Goal: Register for event/course

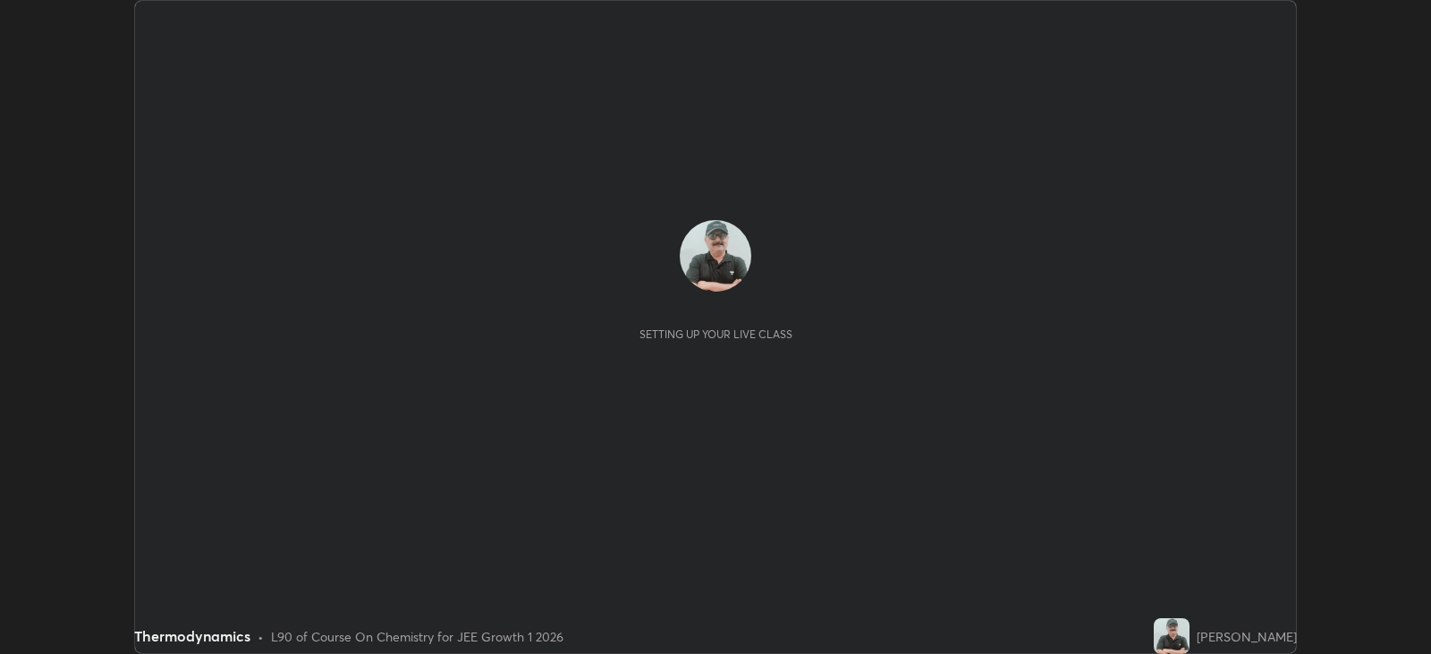
scroll to position [654, 1430]
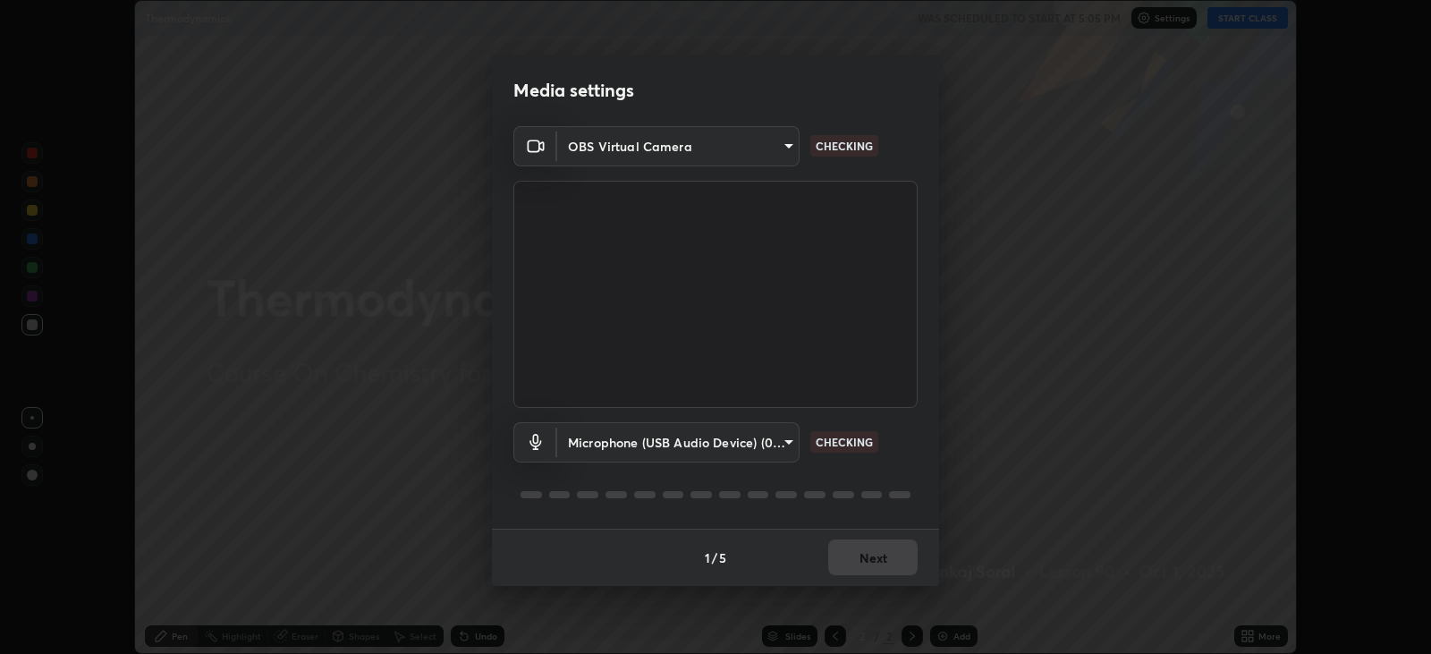
click at [877, 543] on div "1 / 5 Next" at bounding box center [715, 557] width 447 height 57
click at [877, 555] on div "1 / 5 Next" at bounding box center [715, 557] width 447 height 57
click at [884, 554] on div "1 / 5 Next" at bounding box center [715, 557] width 447 height 57
click at [882, 555] on div "1 / 5 Next" at bounding box center [715, 557] width 447 height 57
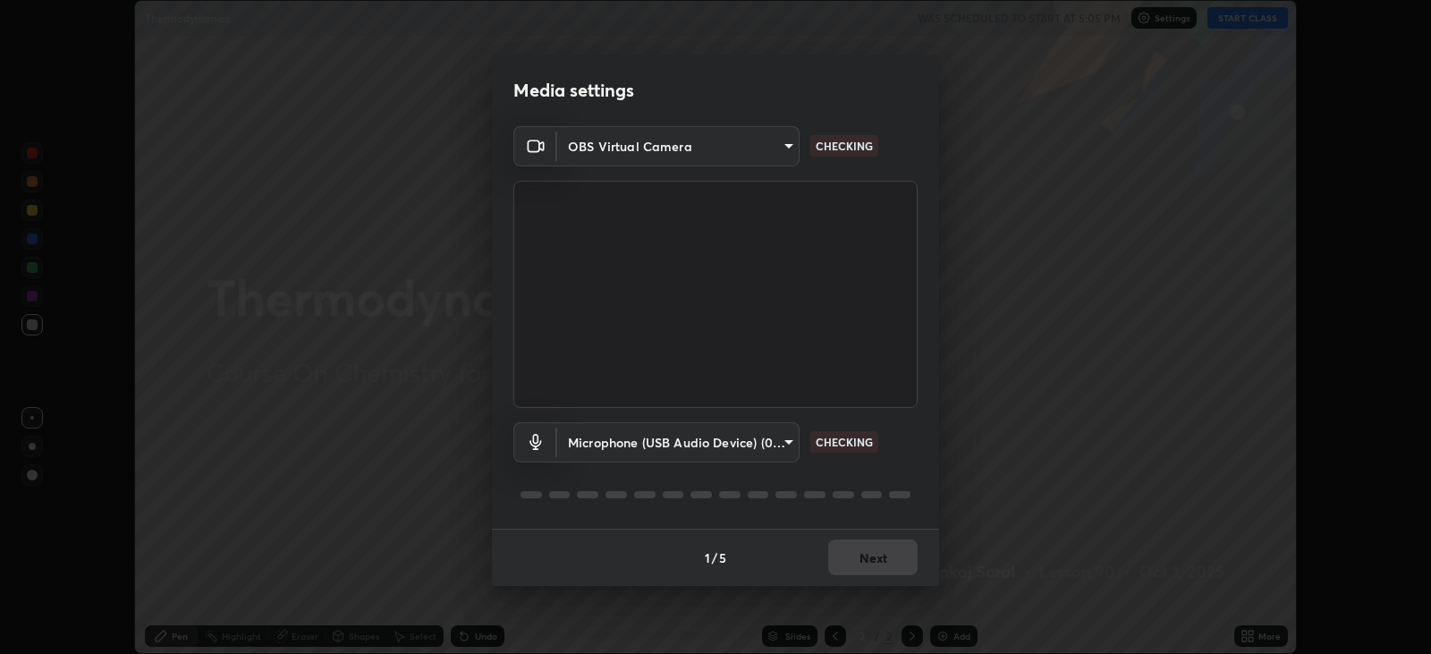
click at [883, 558] on div "1 / 5 Next" at bounding box center [715, 557] width 447 height 57
click at [708, 462] on body "Erase all Thermodynamics WAS SCHEDULED TO START AT 5:05 PM Settings START CLASS…" at bounding box center [715, 327] width 1431 height 654
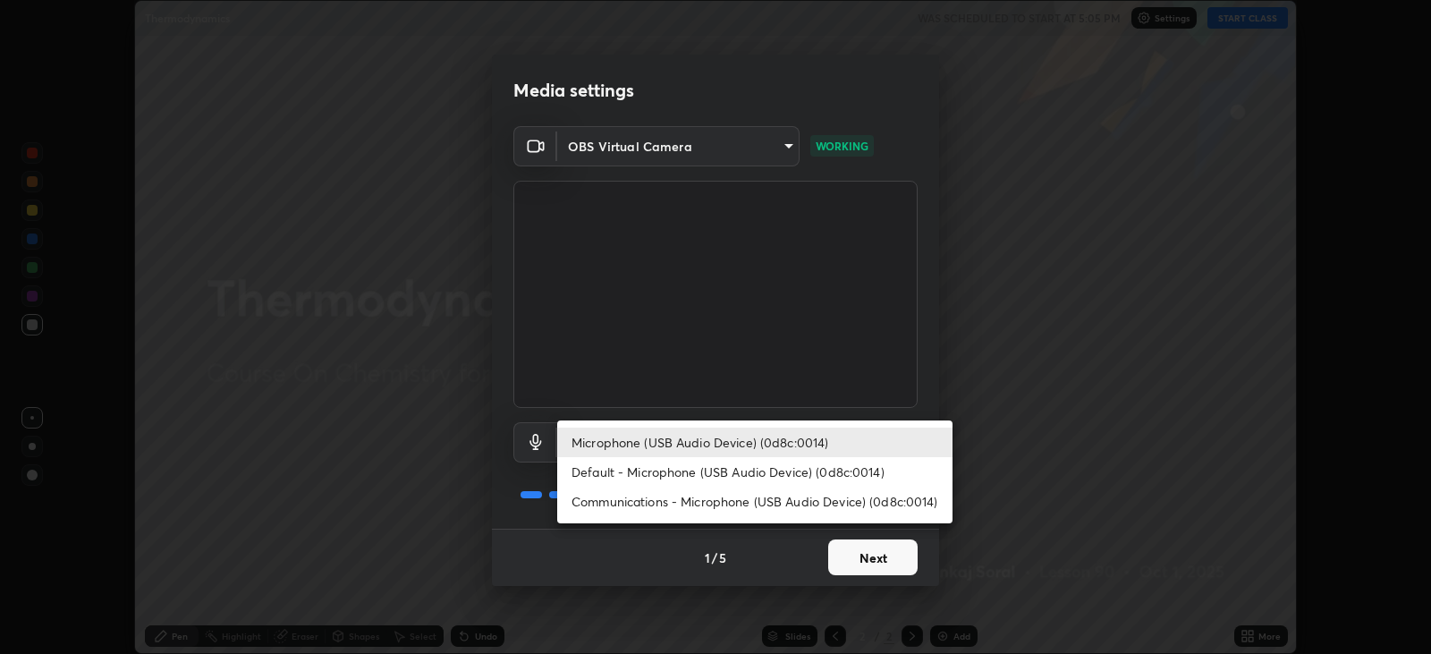
click at [862, 558] on div at bounding box center [715, 327] width 1431 height 654
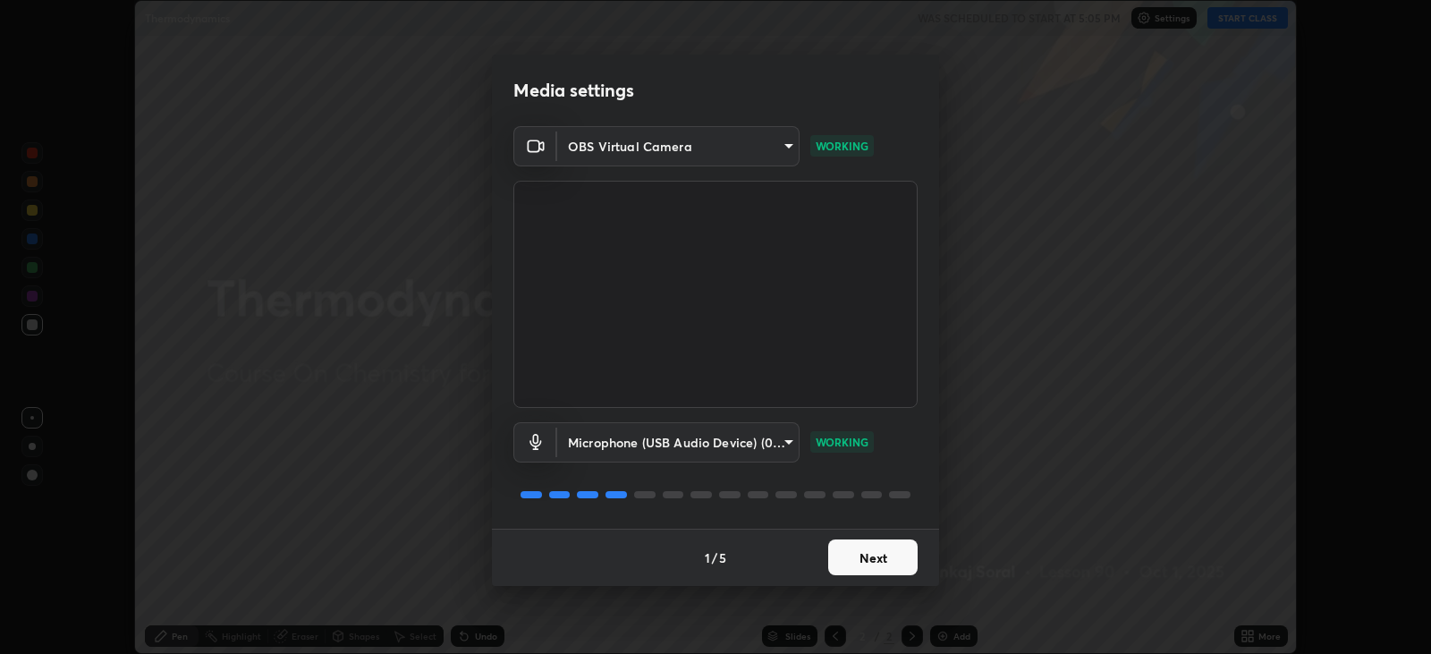
click at [862, 558] on div "Microphone (USB Audio Device) (0d8c:0014) Default - Microphone (USB Audio Devic…" at bounding box center [715, 327] width 1431 height 654
click at [851, 559] on button "Next" at bounding box center [872, 557] width 89 height 36
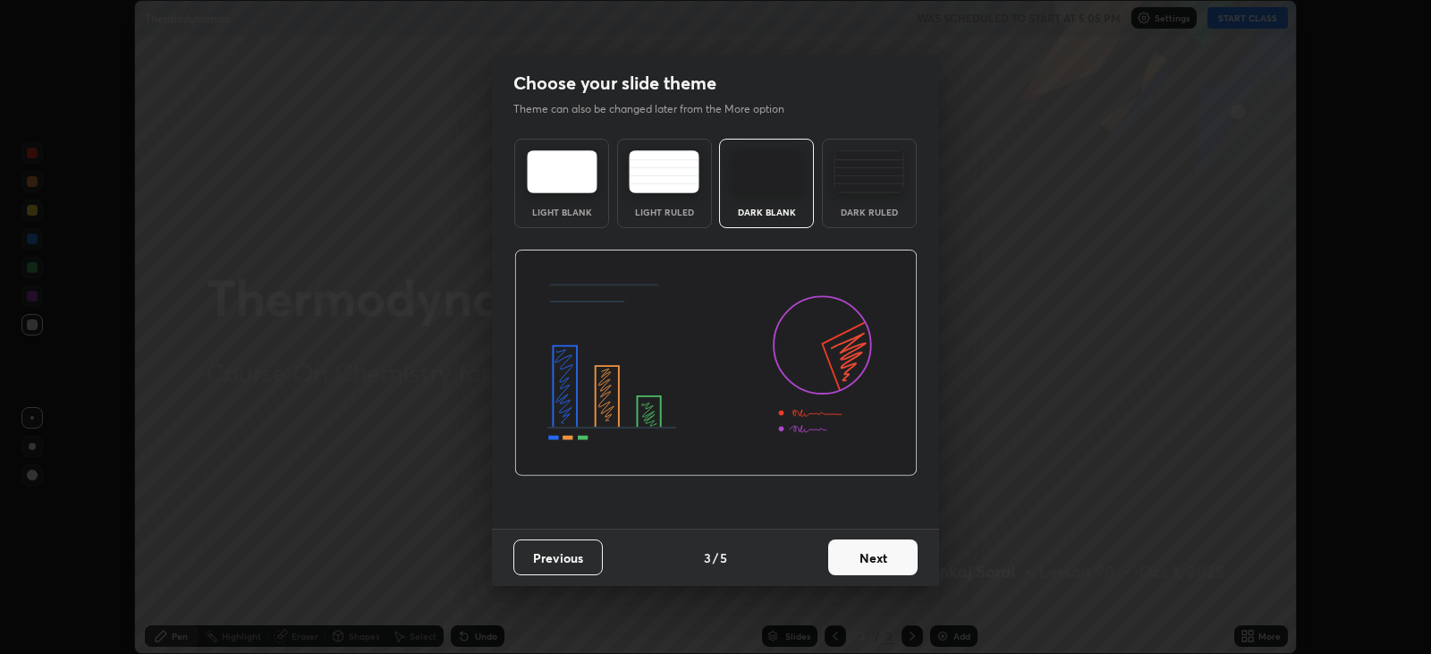
click at [852, 564] on button "Next" at bounding box center [872, 557] width 89 height 36
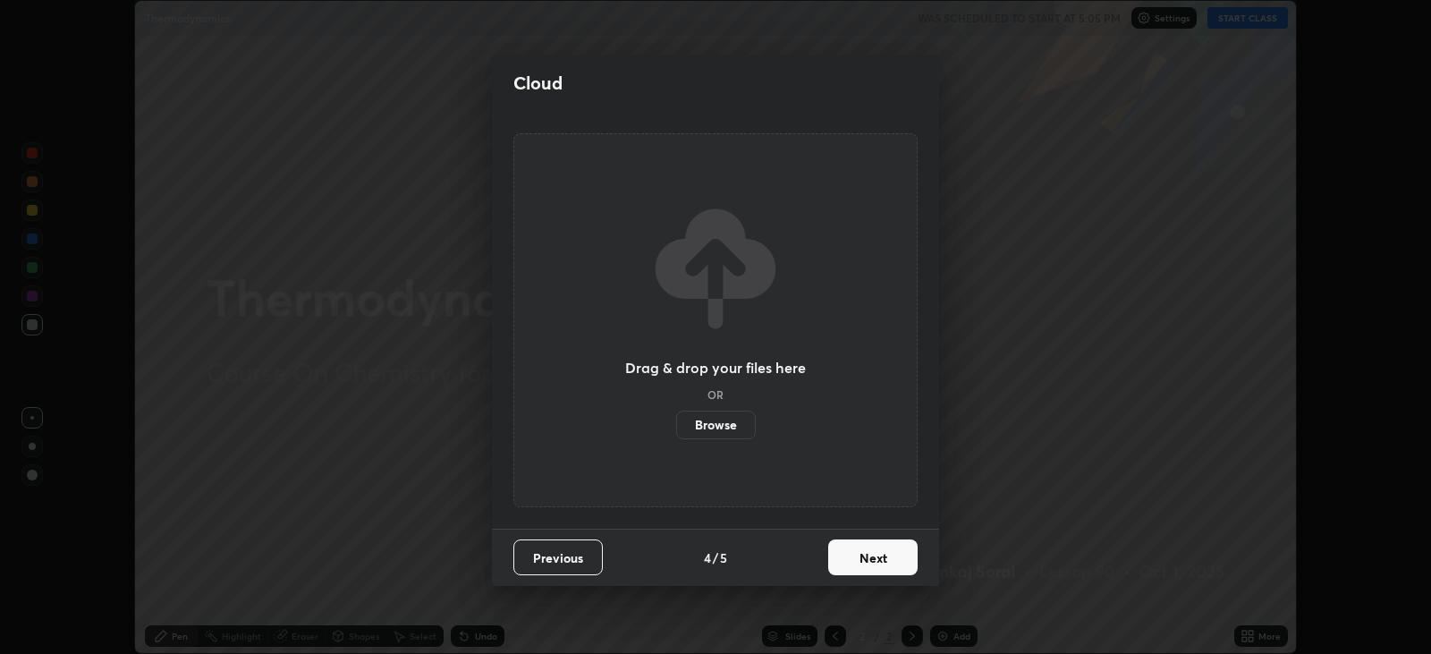
click at [852, 564] on button "Next" at bounding box center [872, 557] width 89 height 36
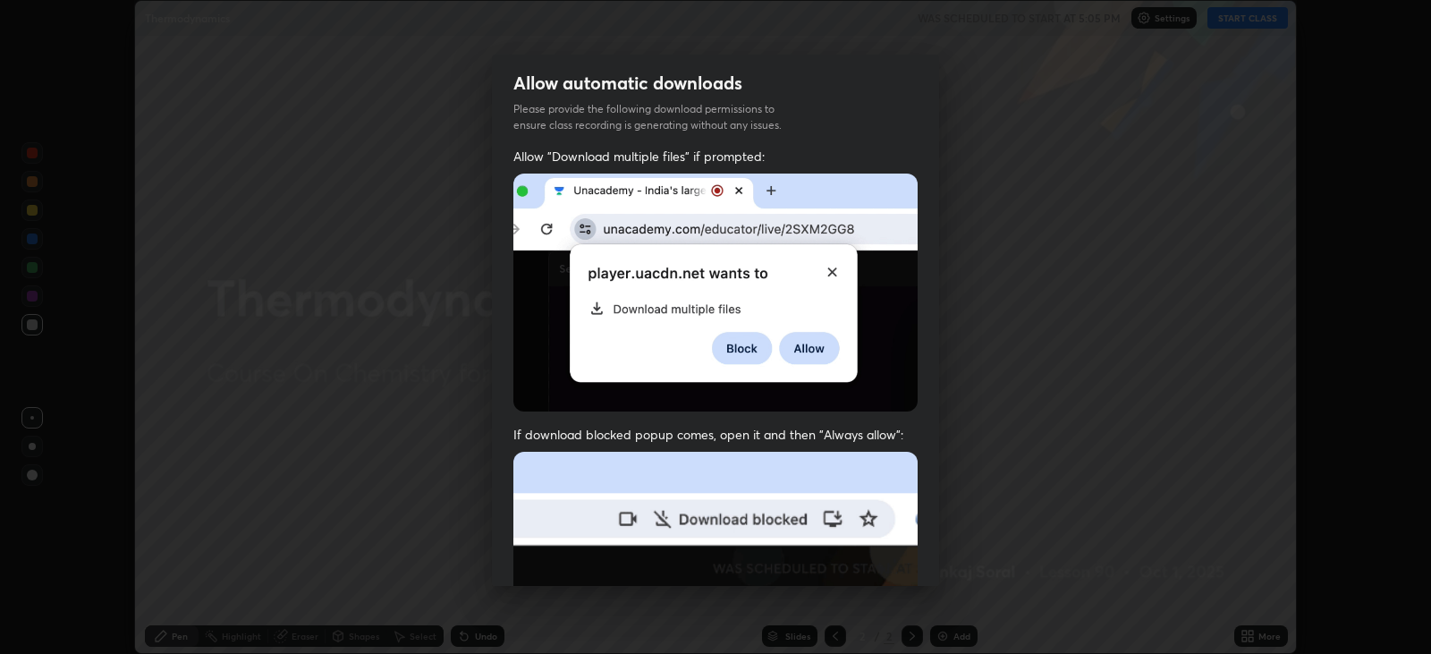
click at [851, 567] on img at bounding box center [715, 647] width 404 height 391
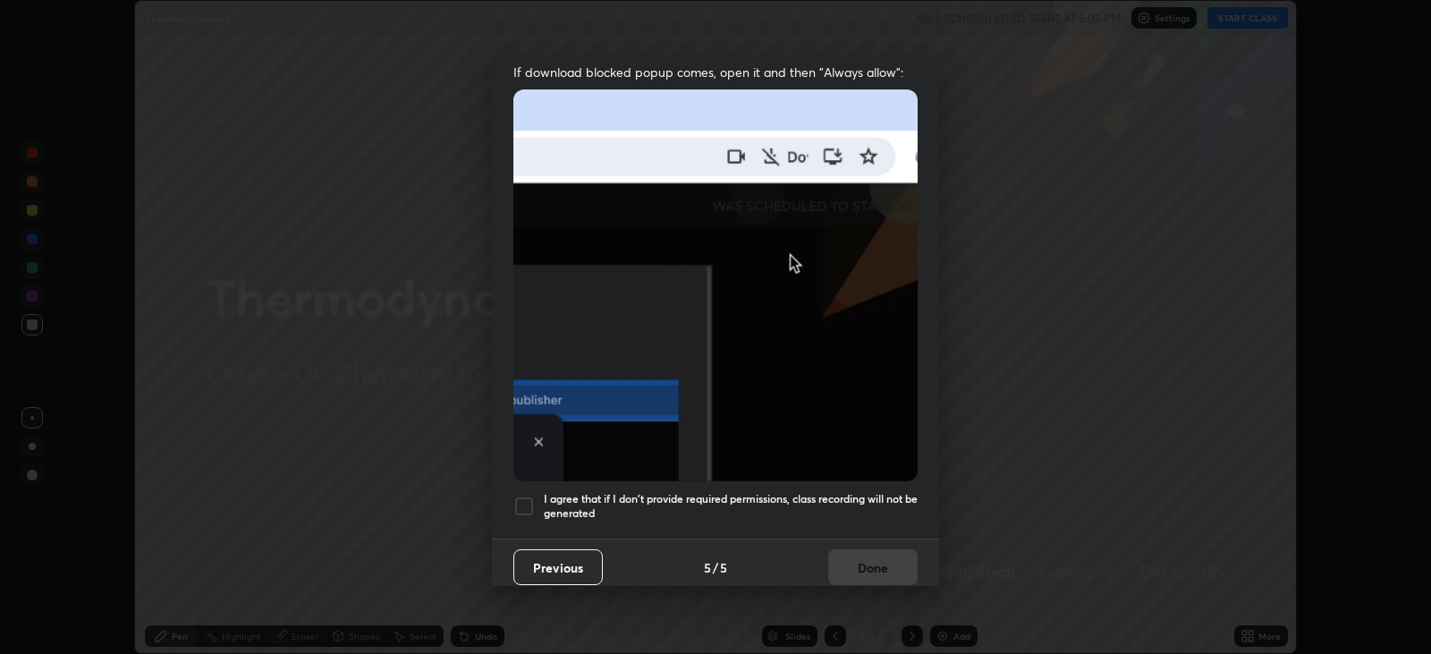
click at [867, 549] on div "Previous 5 / 5 Done" at bounding box center [715, 566] width 447 height 57
click at [836, 493] on h5 "I agree that if I don't provide required permissions, class recording will not …" at bounding box center [731, 506] width 374 height 28
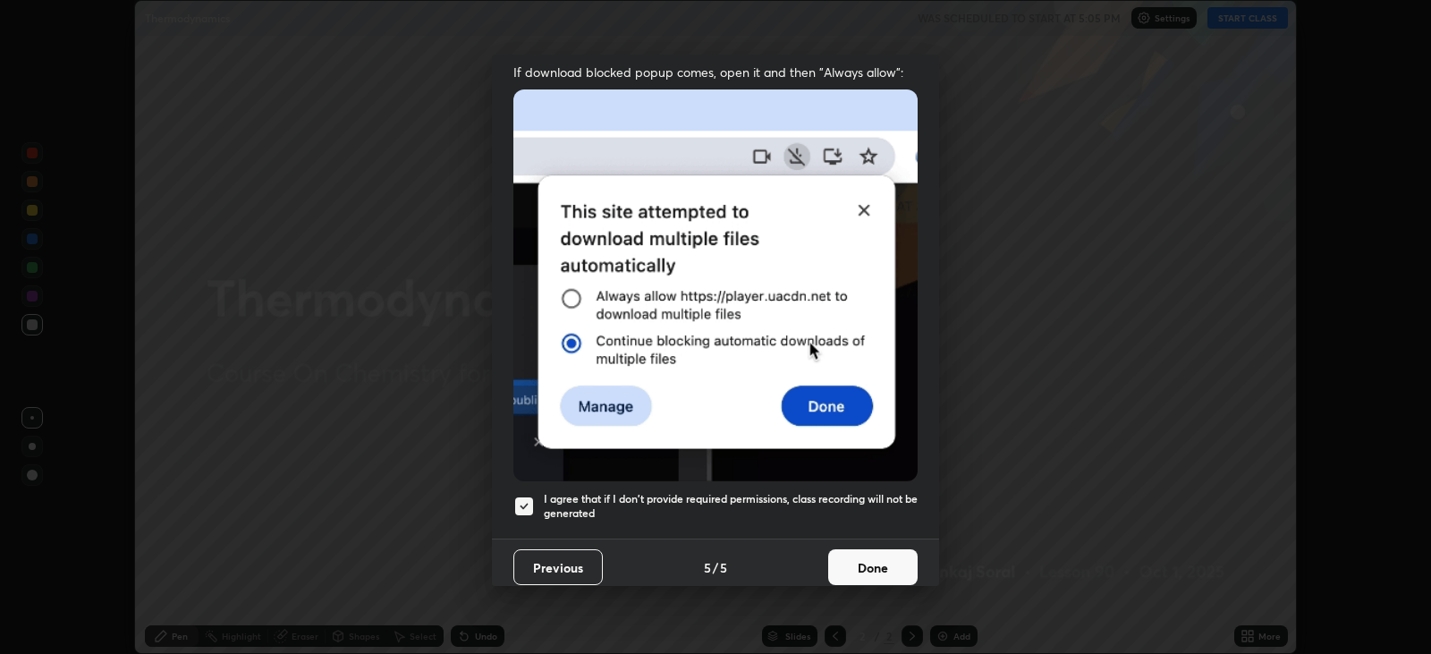
click at [860, 556] on button "Done" at bounding box center [872, 567] width 89 height 36
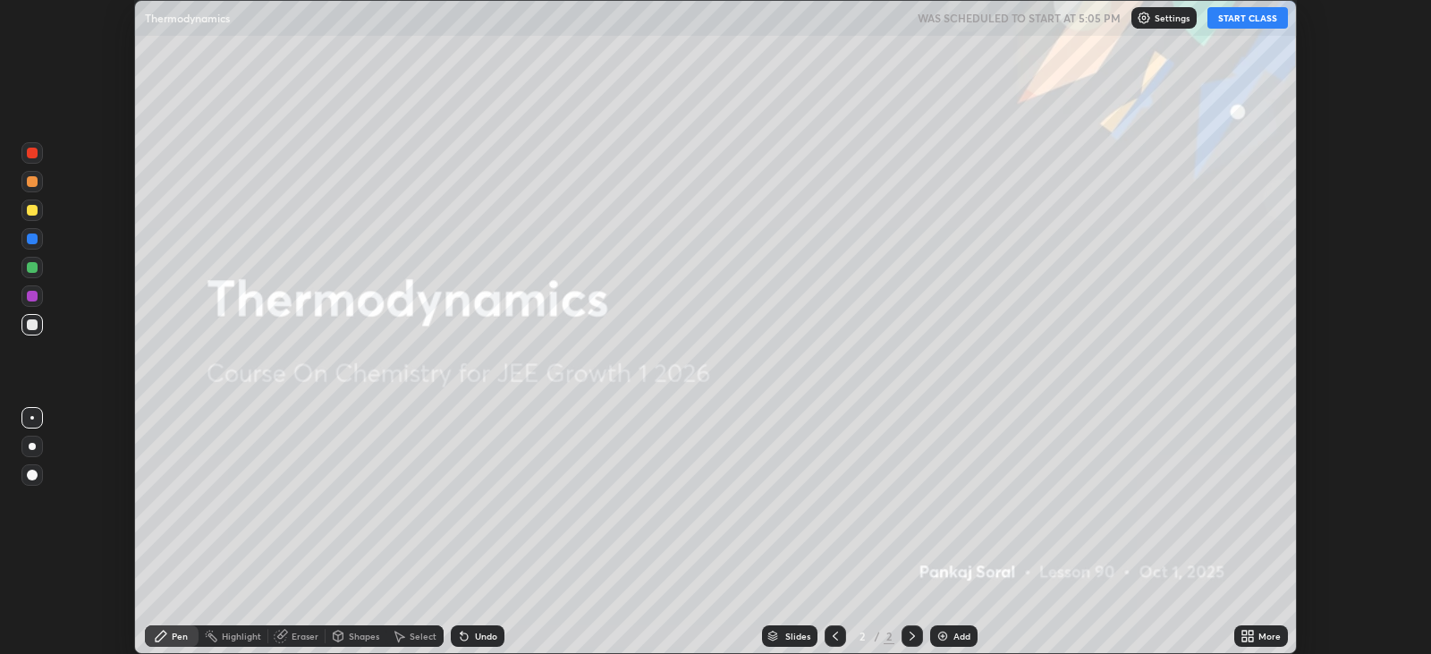
click at [1253, 21] on button "START CLASS" at bounding box center [1248, 17] width 81 height 21
